Goal: Task Accomplishment & Management: Manage account settings

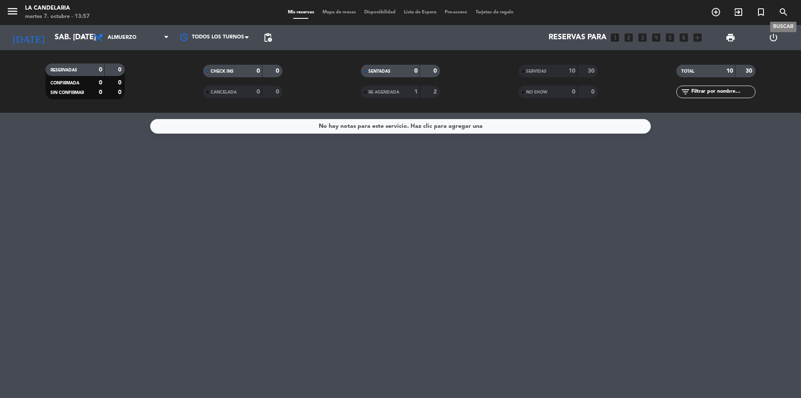
click at [783, 10] on icon "search" at bounding box center [784, 12] width 10 height 10
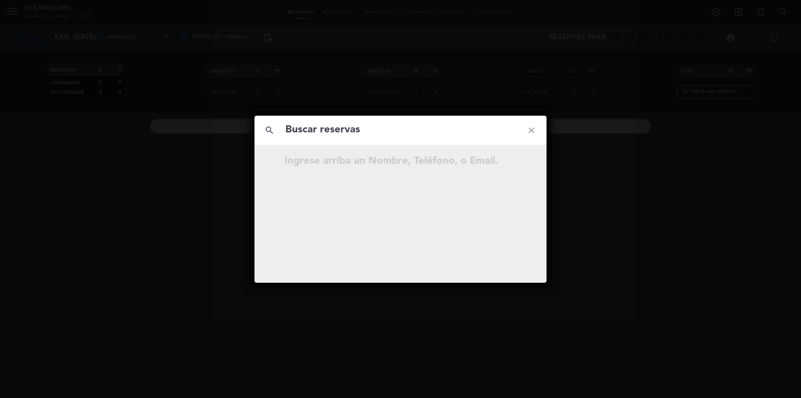
click at [397, 127] on input "text" at bounding box center [401, 129] width 232 height 17
type input "[PERSON_NAME]"
click at [511, 159] on icon "open_in_new" at bounding box center [511, 162] width 10 height 10
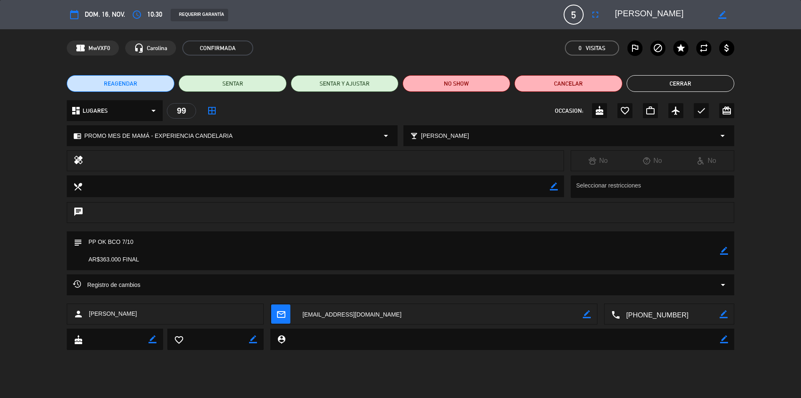
click at [725, 248] on icon "border_color" at bounding box center [724, 251] width 8 height 8
click at [200, 263] on textarea at bounding box center [401, 250] width 638 height 39
paste textarea "B 0007-00006413"
click at [139, 260] on textarea at bounding box center [401, 250] width 638 height 39
type textarea "PP OK BCO 7/10 AR$363.000 FINAL B 0007-00006413"
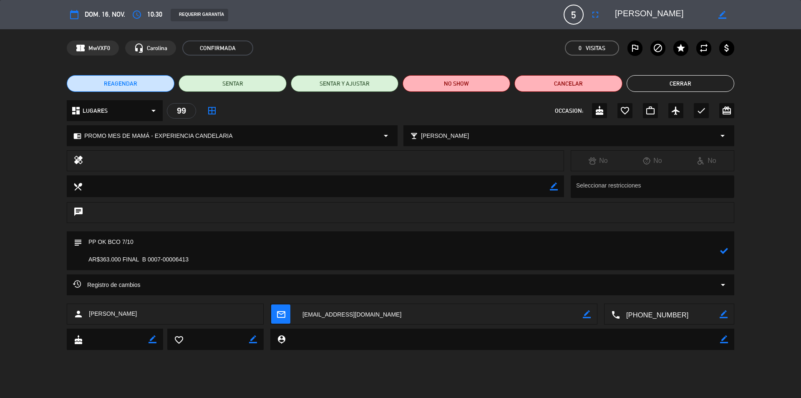
click at [723, 251] on icon at bounding box center [724, 251] width 8 height 8
